Goal: Information Seeking & Learning: Learn about a topic

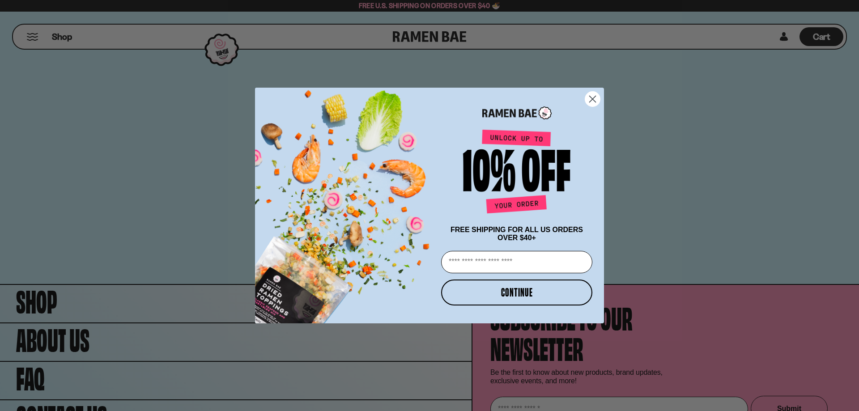
click at [587, 95] on circle "Close dialog" at bounding box center [593, 99] width 15 height 15
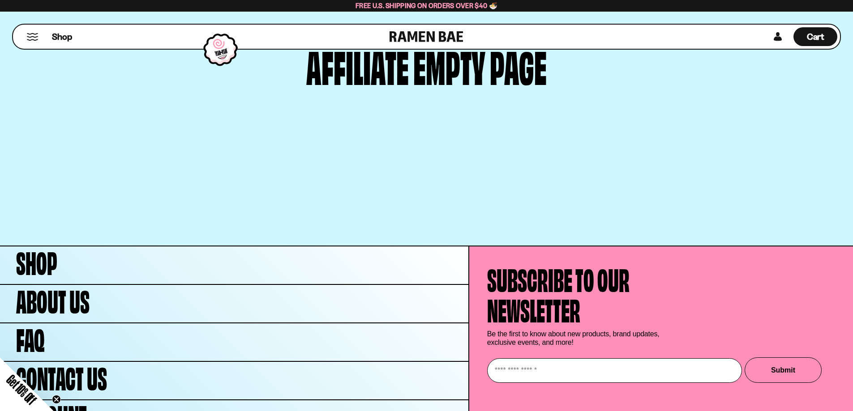
scroll to position [86, 0]
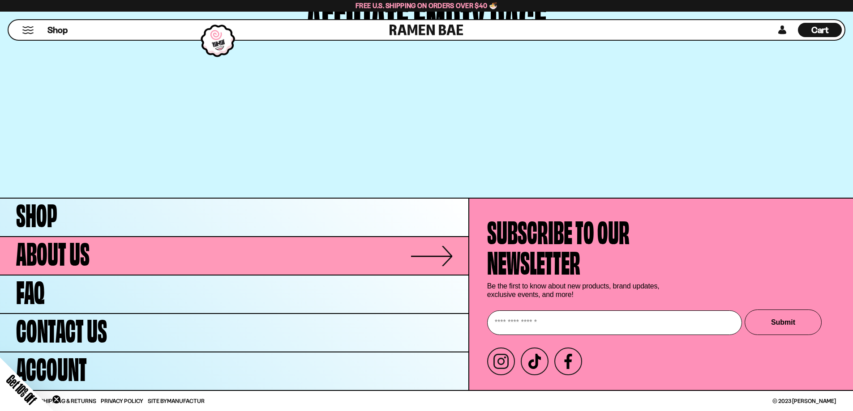
click at [439, 258] on link "About Us" at bounding box center [234, 256] width 468 height 38
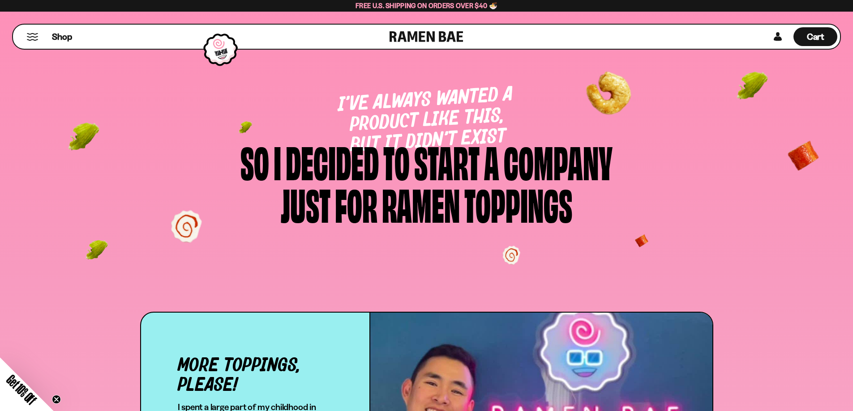
click at [428, 43] on link at bounding box center [426, 37] width 74 height 24
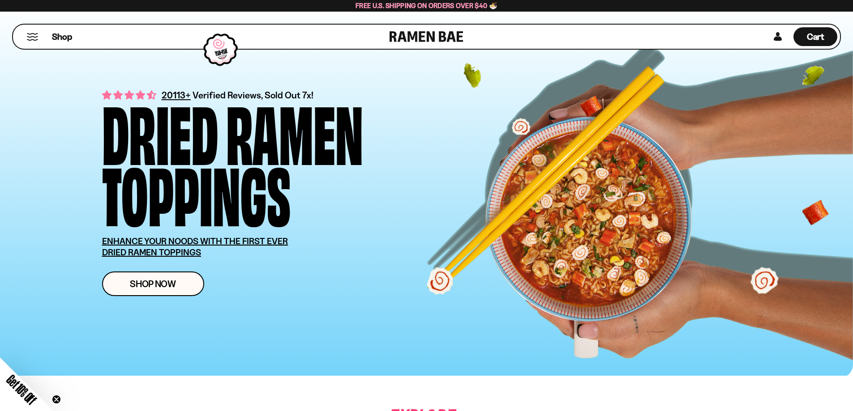
click at [713, 42] on div "Shop Cart D0381C2F-513E-4F90-8A41-6F0A75DCBAAA" at bounding box center [426, 37] width 829 height 26
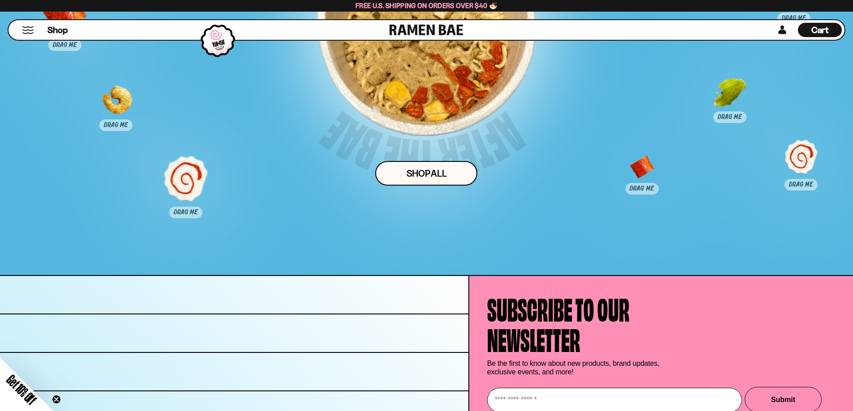
scroll to position [4760, 0]
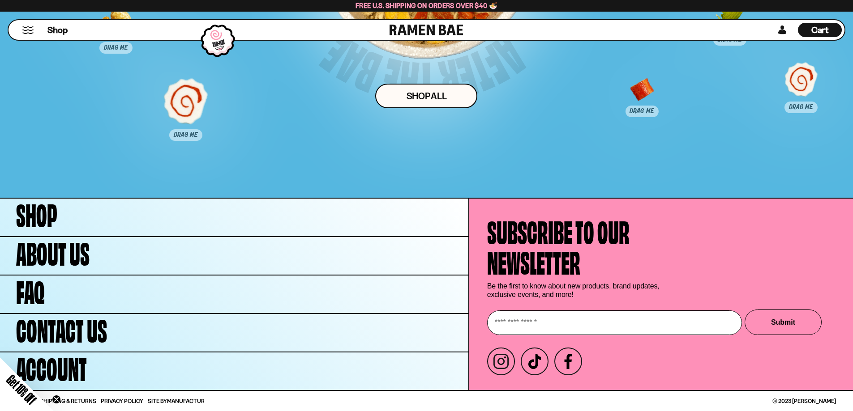
click at [56, 399] on circle "Close teaser" at bounding box center [56, 400] width 9 height 9
click at [30, 33] on button "Mobile Menu Trigger" at bounding box center [28, 30] width 12 height 8
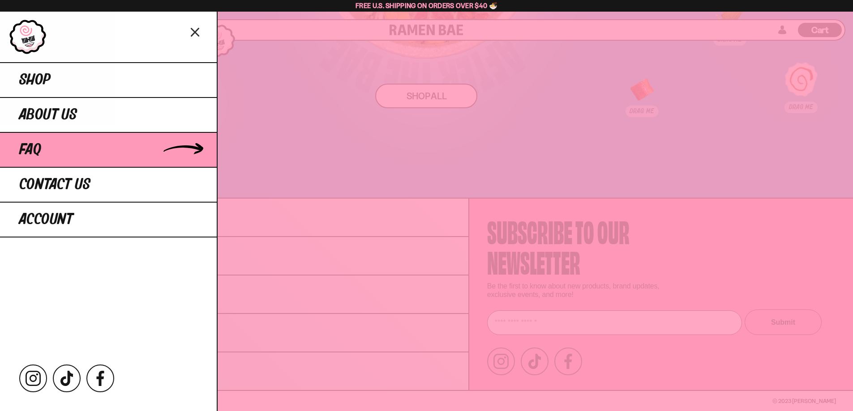
click at [195, 151] on link "FAQ" at bounding box center [108, 149] width 217 height 35
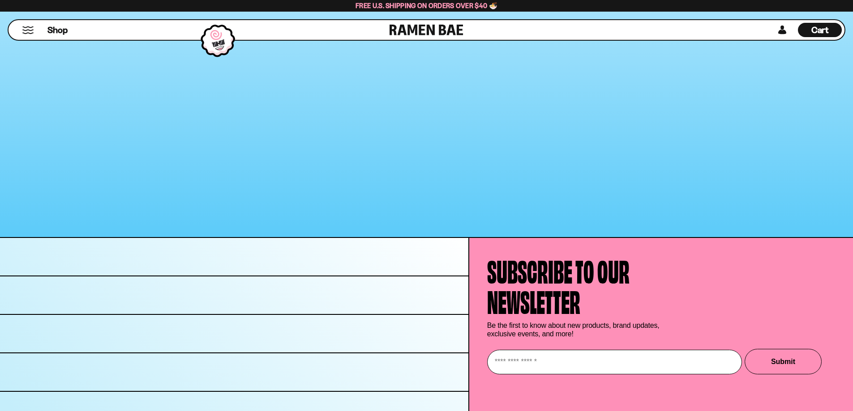
scroll to position [1274, 0]
